Goal: Information Seeking & Learning: Learn about a topic

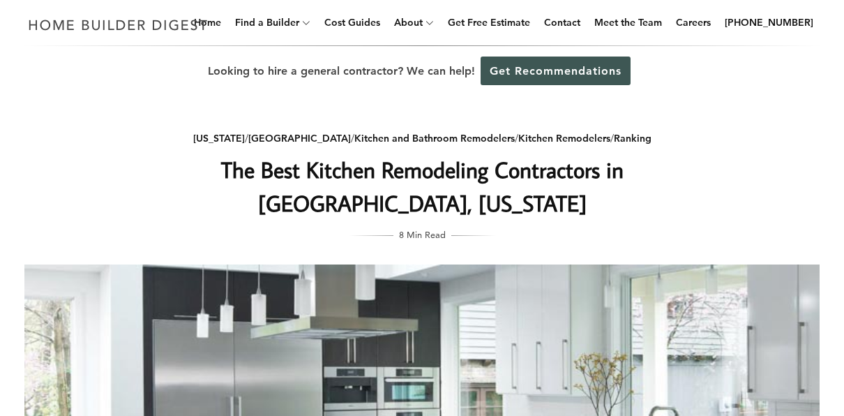
scroll to position [364, 0]
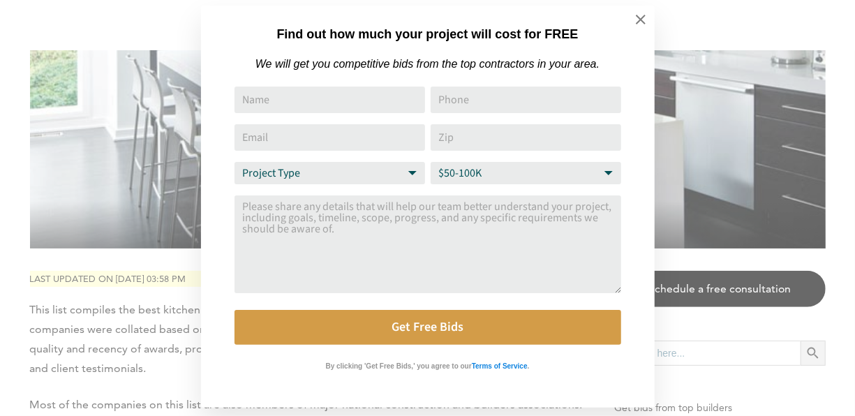
click at [611, 173] on select "Budget Range $50-100K $100-250K $250-500K More than $500K" at bounding box center [526, 173] width 190 height 22
click at [672, 24] on div "Find out how much your project will cost for FREE We will get you competitive b…" at bounding box center [427, 208] width 855 height 416
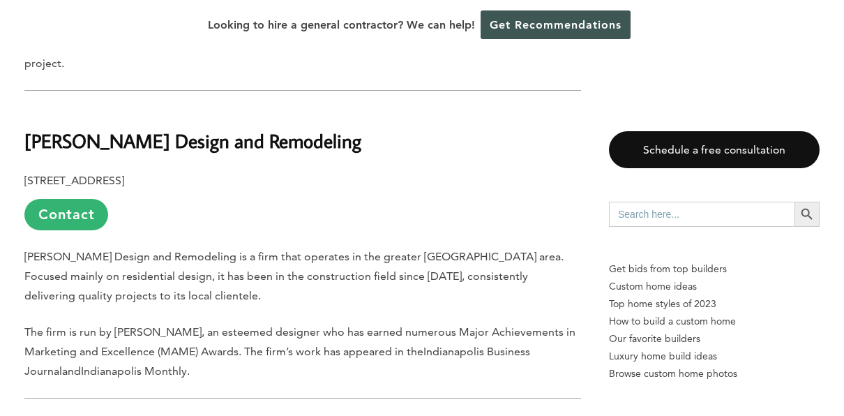
scroll to position [1818, 0]
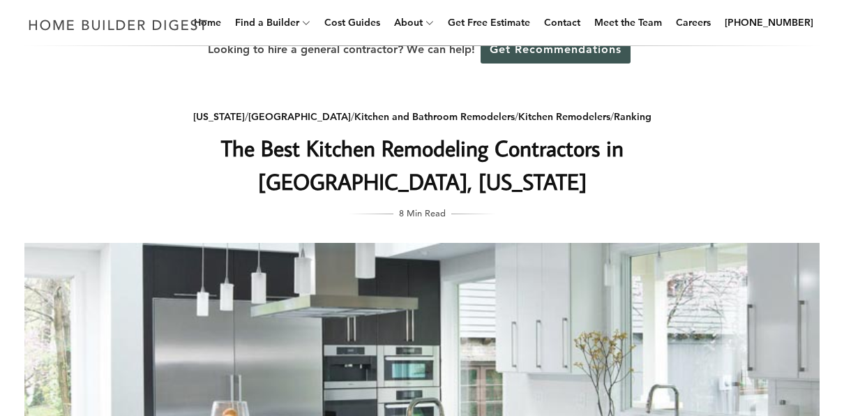
scroll to position [0, 0]
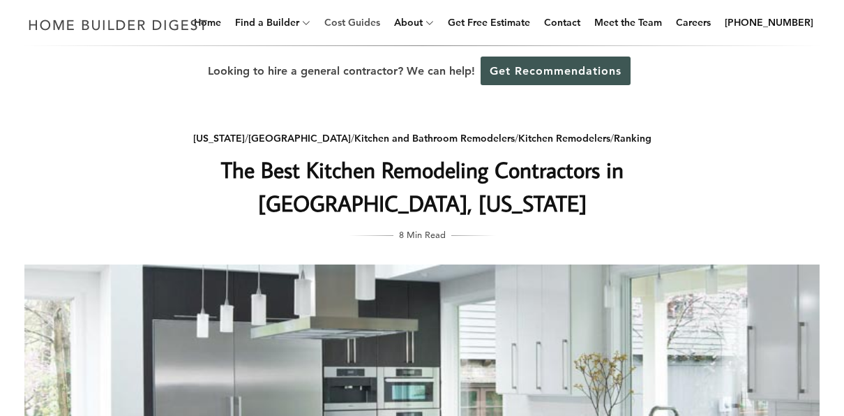
click at [359, 25] on link "Cost Guides" at bounding box center [352, 22] width 67 height 45
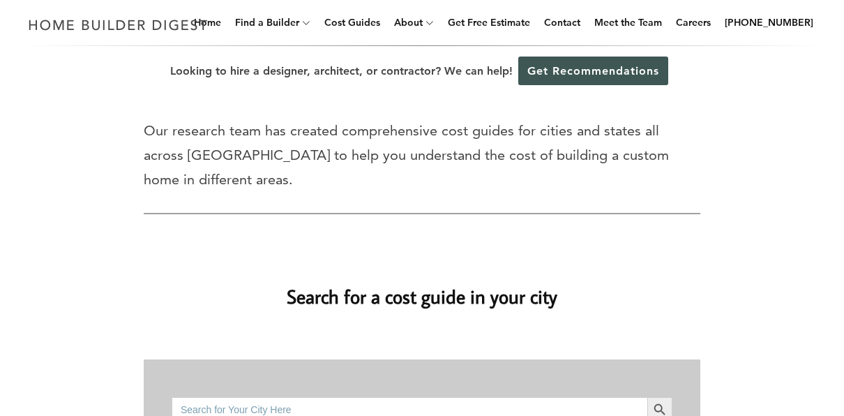
scroll to position [364, 0]
